Goal: Task Accomplishment & Management: Manage account settings

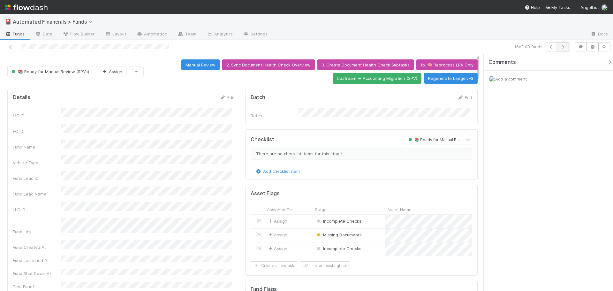
click at [566, 48] on button "button" at bounding box center [562, 46] width 12 height 9
click at [8, 47] on icon at bounding box center [10, 47] width 6 height 4
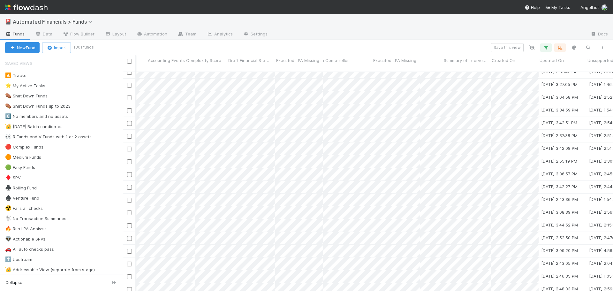
scroll to position [160, 3297]
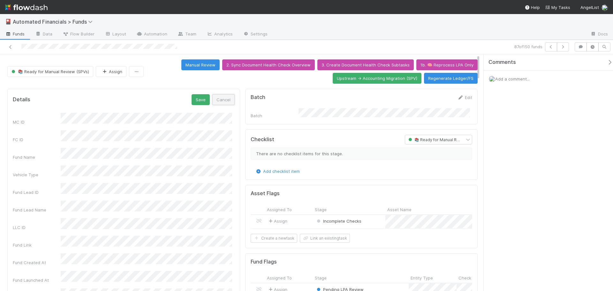
click at [221, 99] on button "Cancel" at bounding box center [223, 99] width 22 height 11
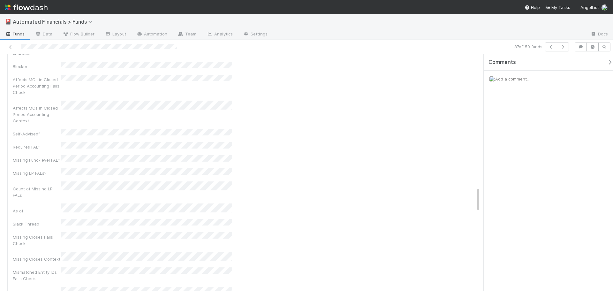
scroll to position [1251, 0]
click at [562, 47] on icon "button" at bounding box center [562, 47] width 6 height 4
